Goal: Navigation & Orientation: Understand site structure

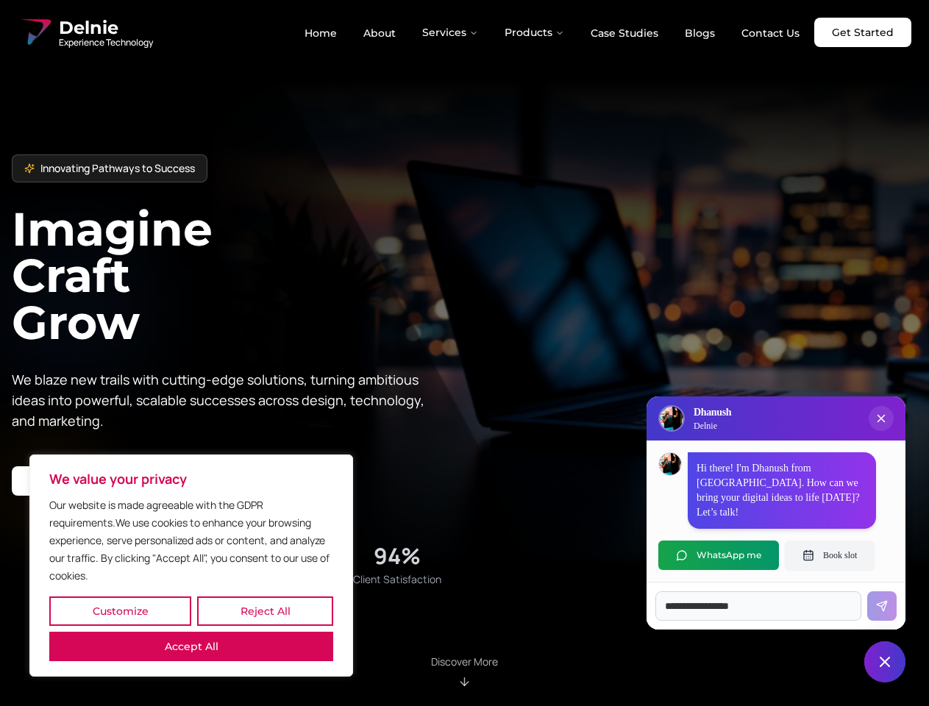
click at [120, 611] on button "Customize" at bounding box center [120, 610] width 142 height 29
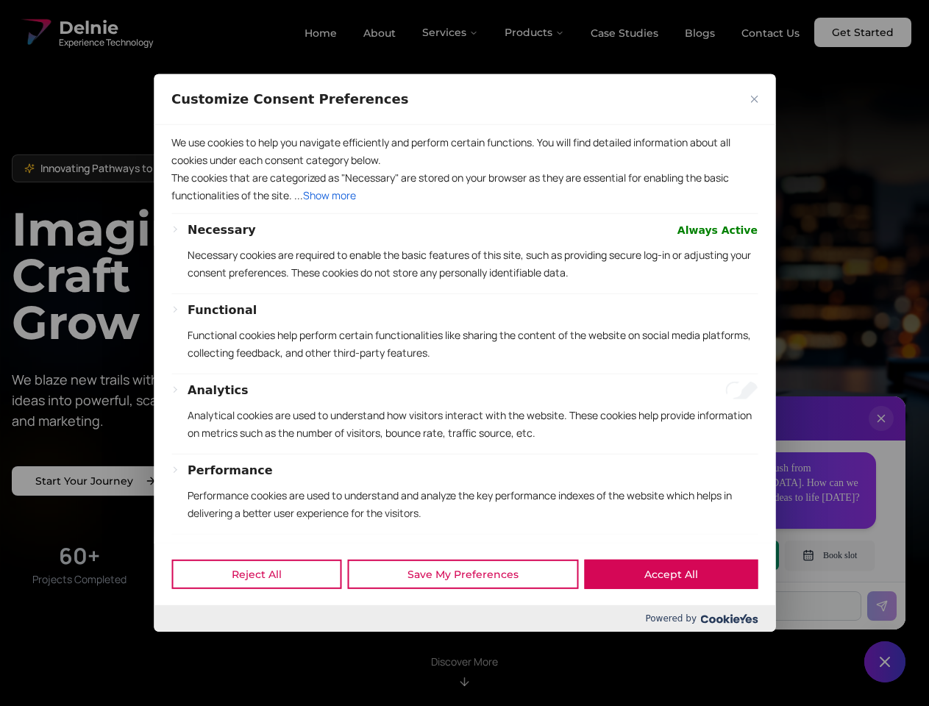
click at [265, 611] on div at bounding box center [464, 353] width 929 height 706
click at [191, 169] on p "We use cookies to help you navigate efficiently and perform certain functions. …" at bounding box center [464, 151] width 586 height 35
click at [464, 204] on p "The cookies that are categorized as "Necessary" are stored on your browser as t…" at bounding box center [464, 186] width 586 height 35
click at [451, 32] on div at bounding box center [464, 353] width 929 height 706
click at [534, 32] on div at bounding box center [464, 353] width 929 height 706
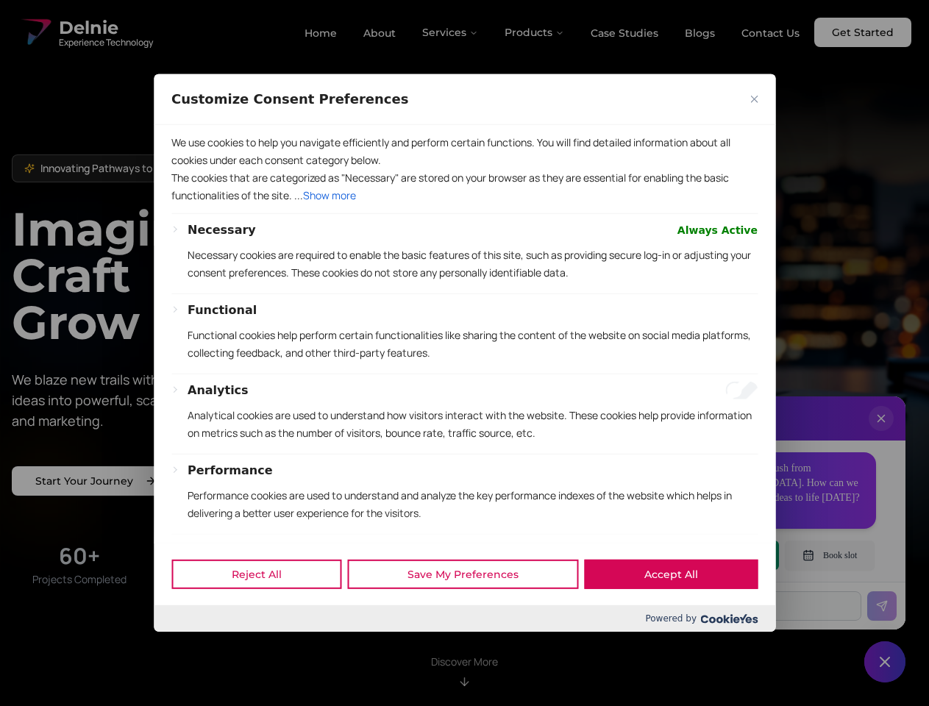
click at [881, 433] on div at bounding box center [464, 353] width 929 height 706
click at [718, 555] on div "Reject All Save My Preferences Accept All" at bounding box center [464, 574] width 621 height 62
click at [829, 555] on div at bounding box center [464, 353] width 929 height 706
click at [884, 662] on div at bounding box center [464, 353] width 929 height 706
